Goal: Navigation & Orientation: Understand site structure

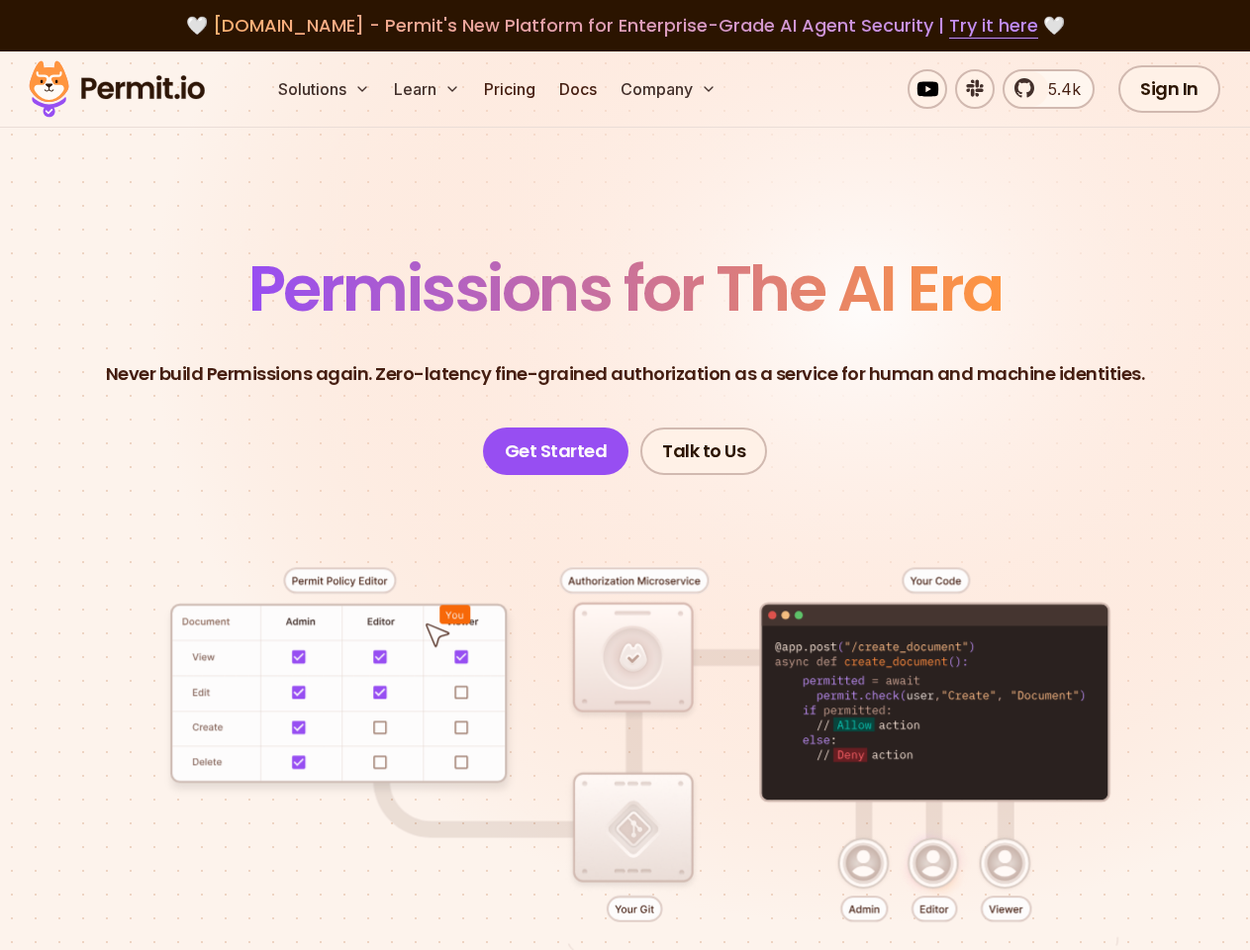
click at [326, 89] on button "Solutions" at bounding box center [324, 89] width 108 height 40
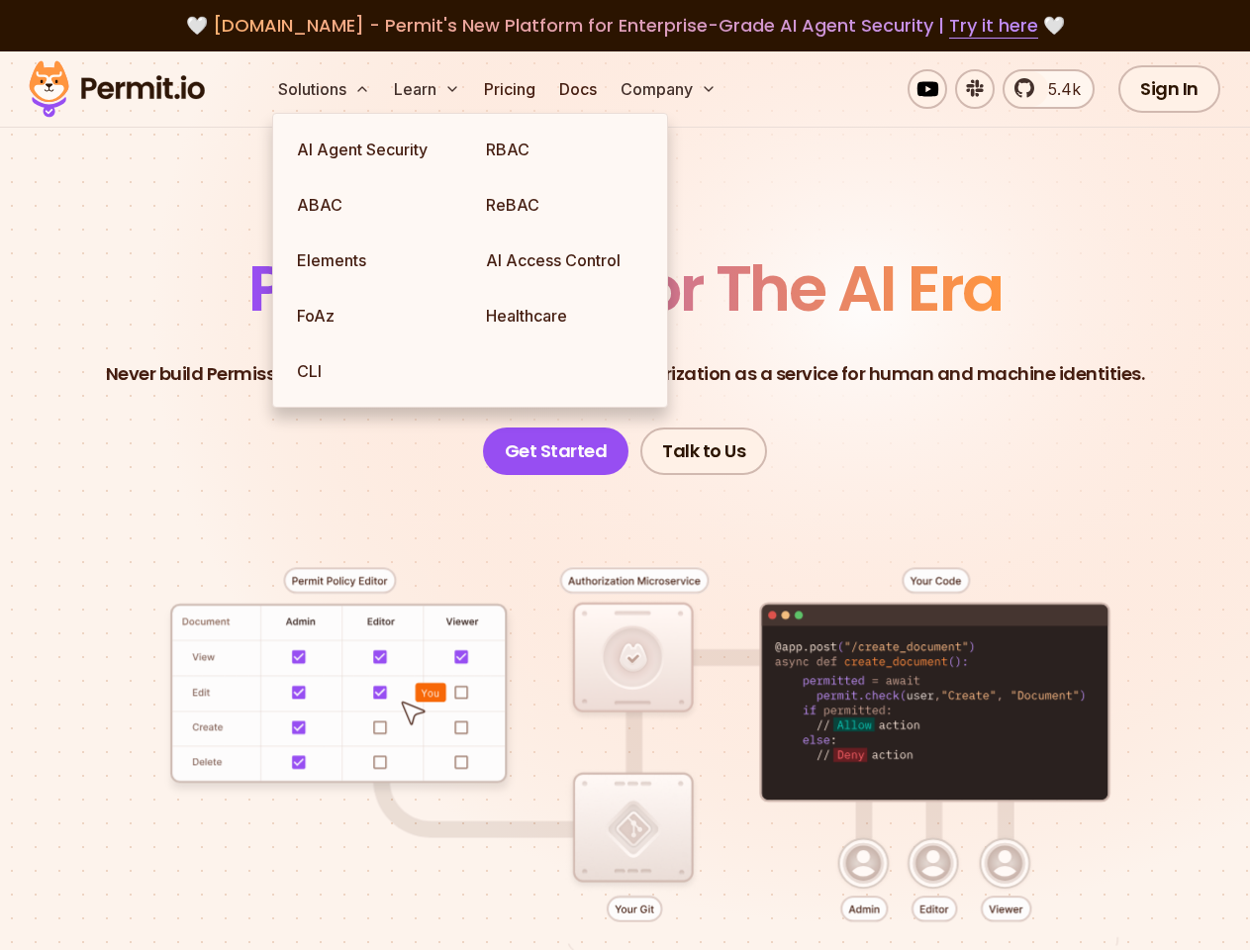
click at [428, 89] on button "Learn" at bounding box center [427, 89] width 82 height 40
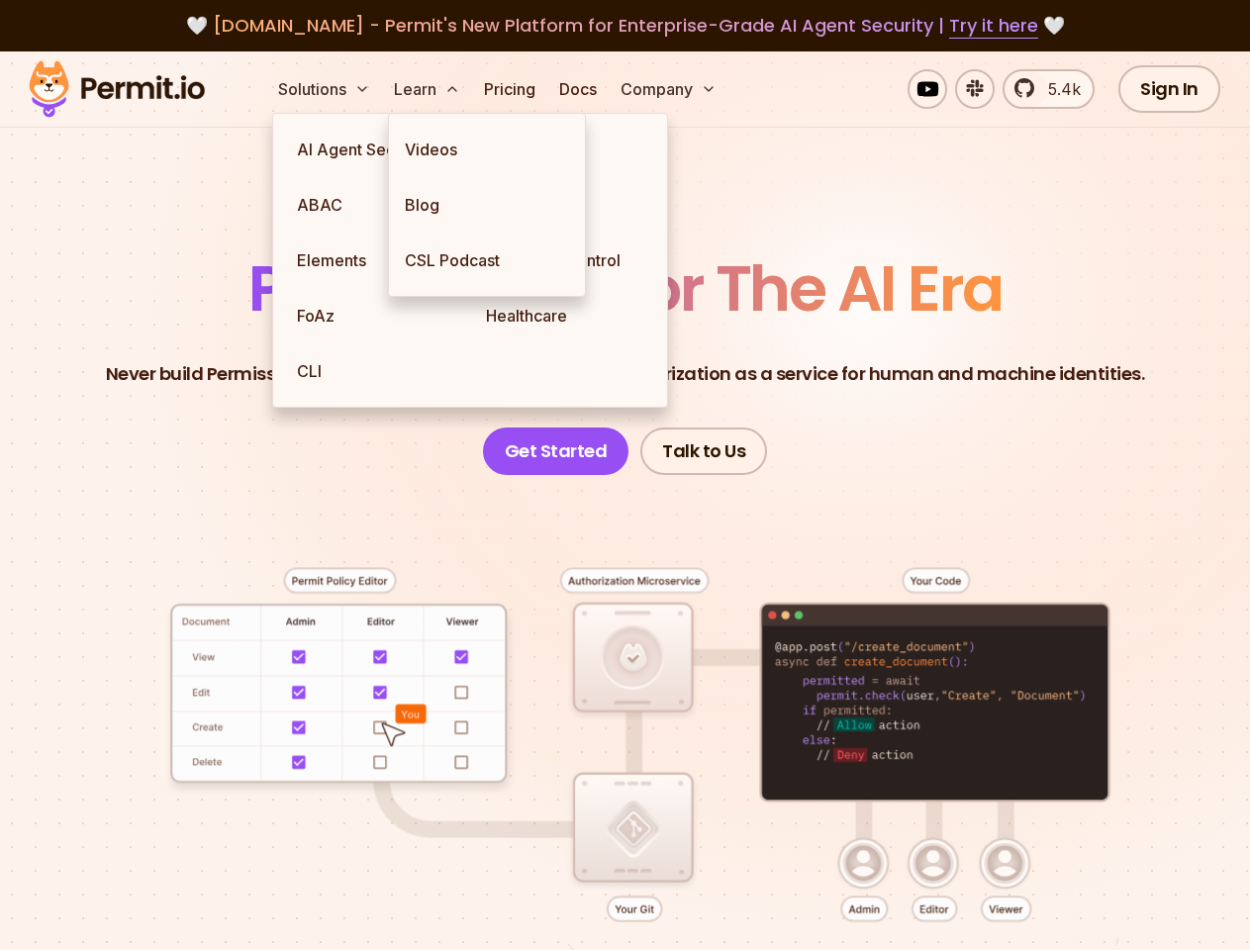
click at [670, 89] on button "Company" at bounding box center [668, 89] width 112 height 40
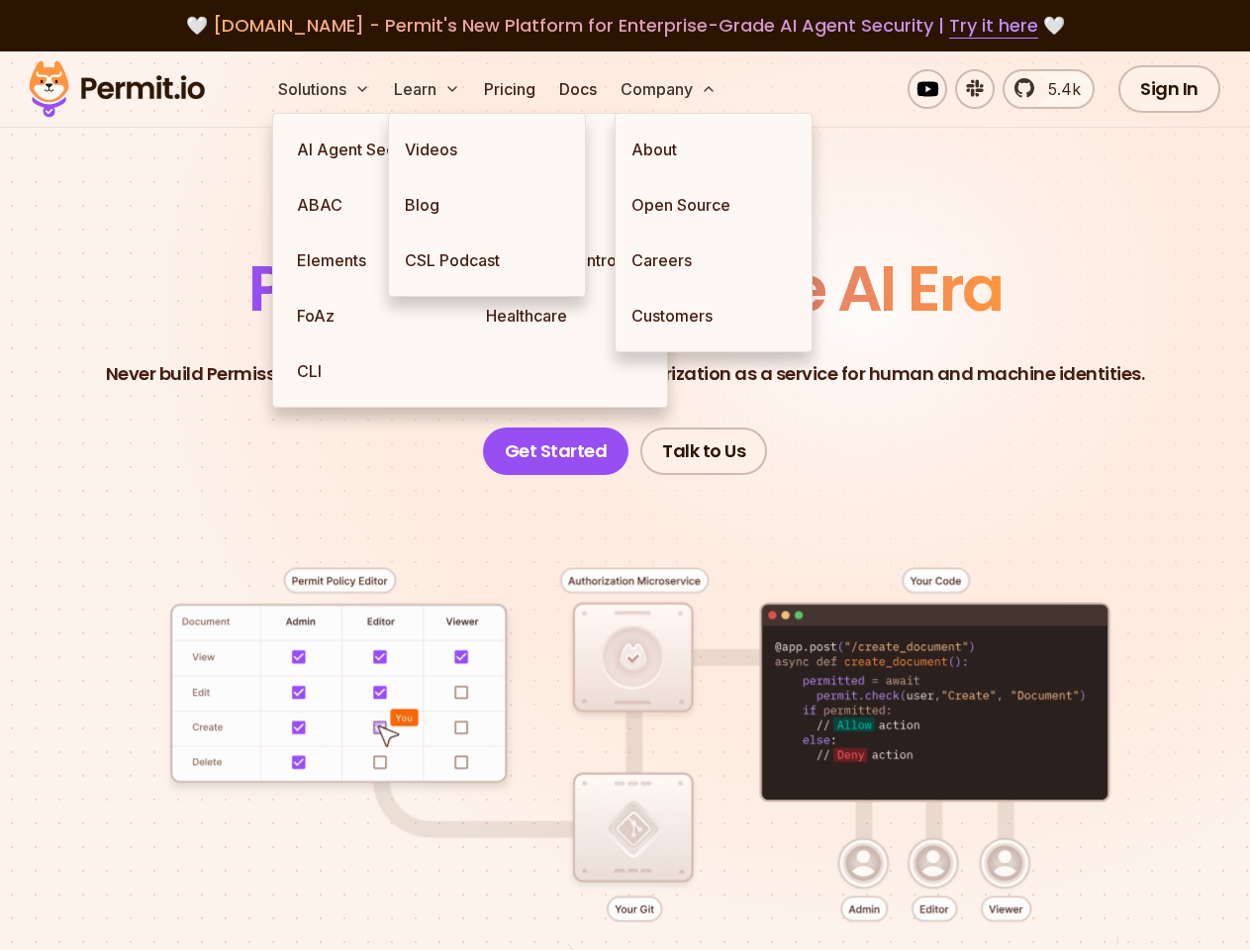
click at [624, 681] on div at bounding box center [624, 778] width 1155 height 606
